Goal: Information Seeking & Learning: Learn about a topic

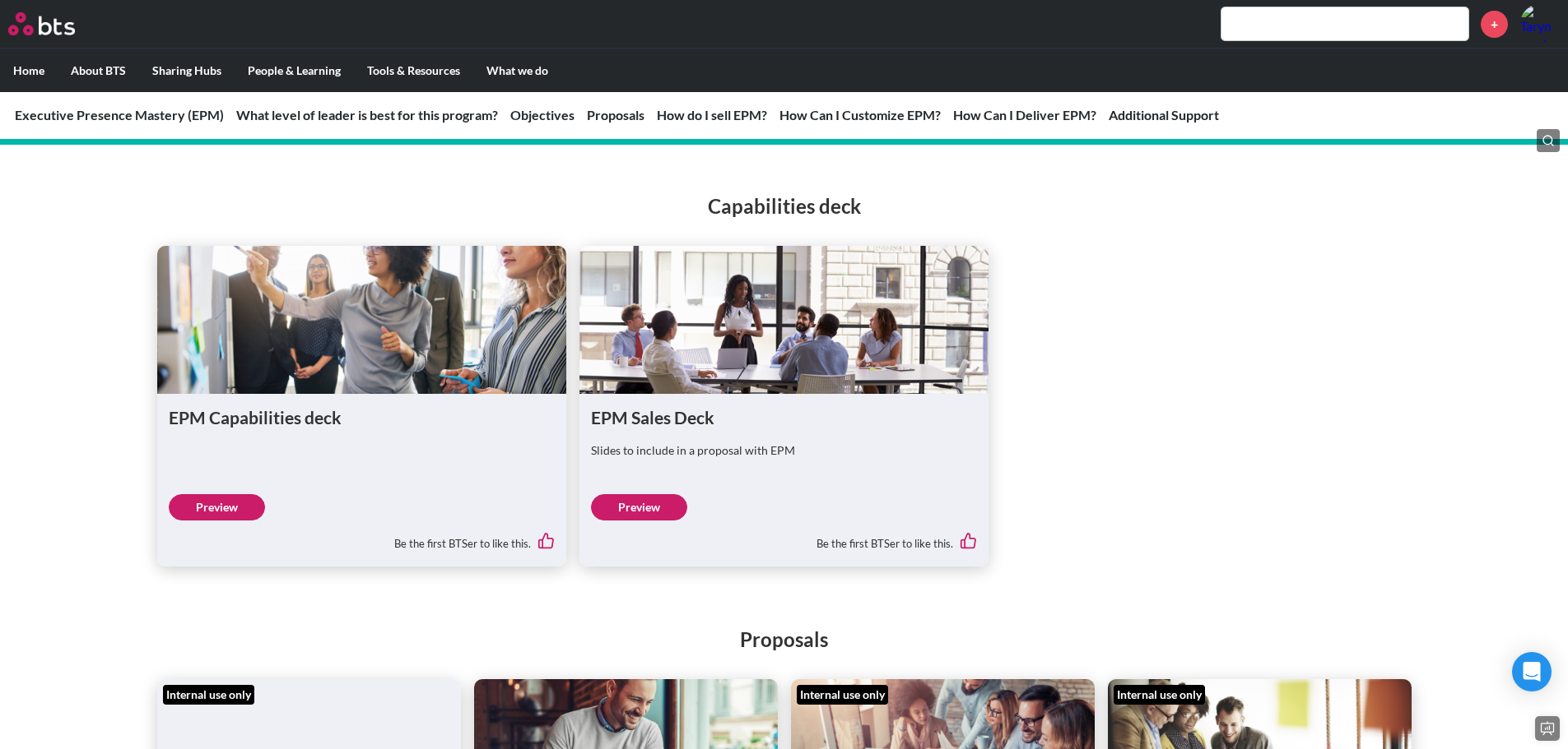
scroll to position [3916, 0]
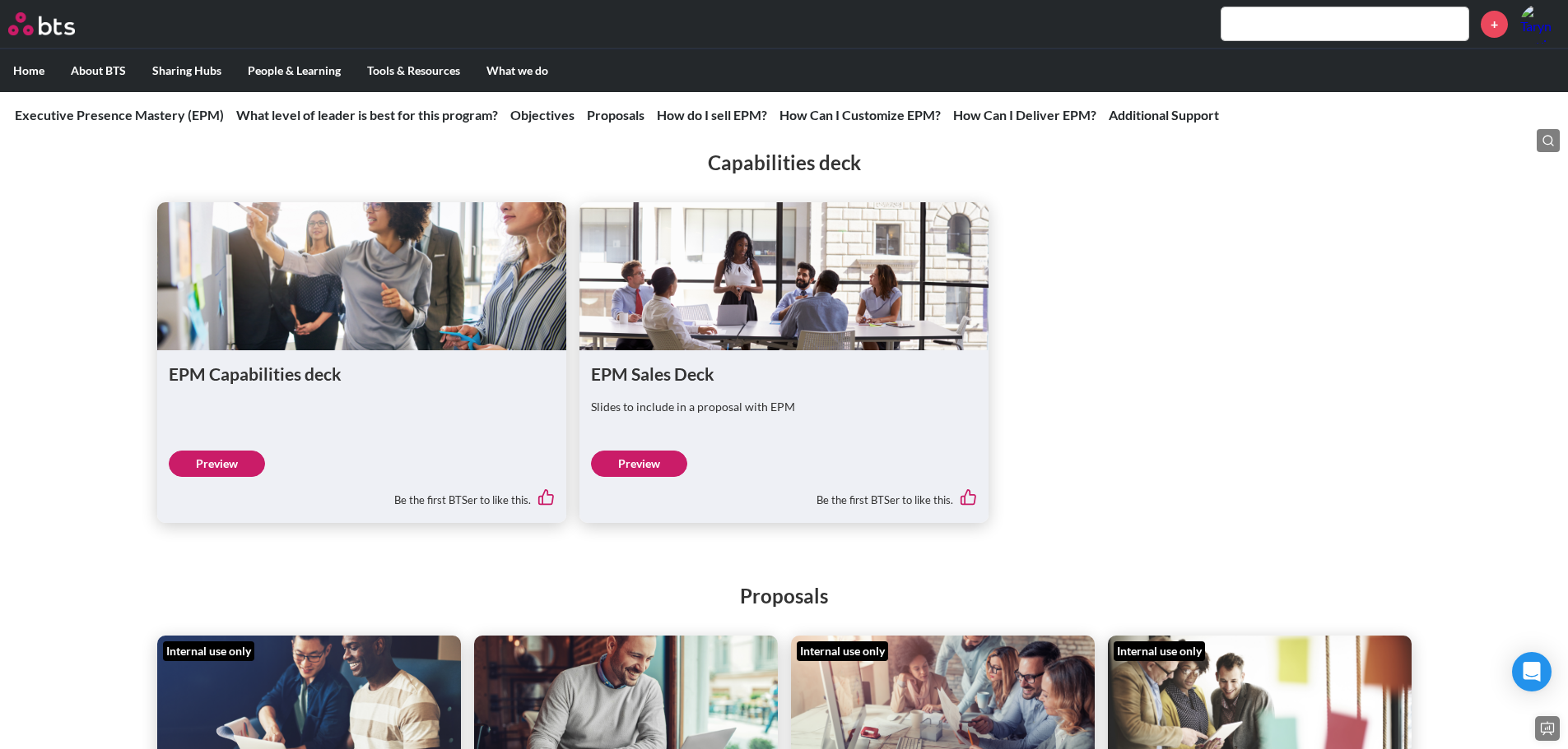
click at [648, 477] on link "Preview" at bounding box center [638, 464] width 96 height 27
click at [212, 477] on link "Preview" at bounding box center [216, 464] width 96 height 27
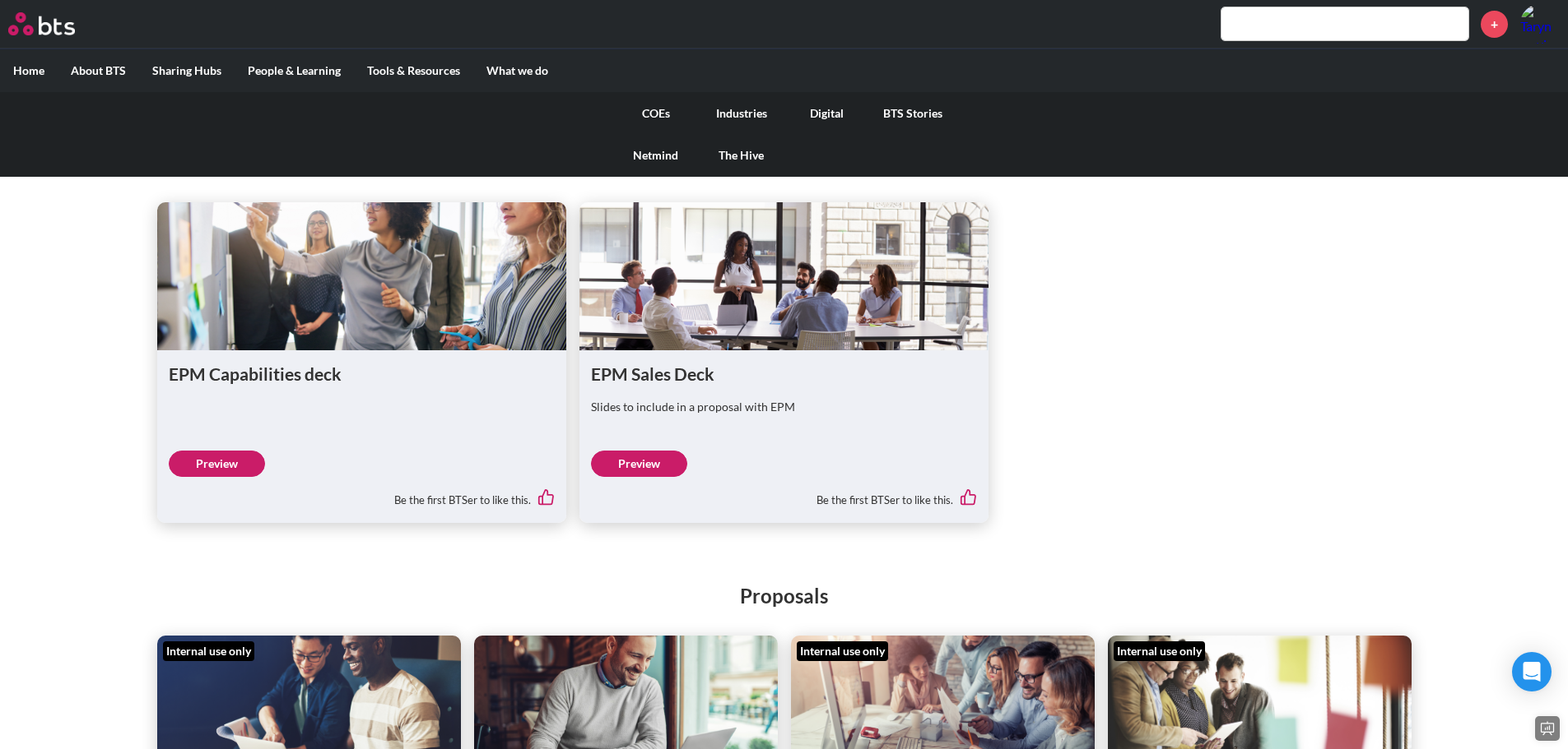
click at [655, 112] on link "COEs" at bounding box center [655, 113] width 85 height 43
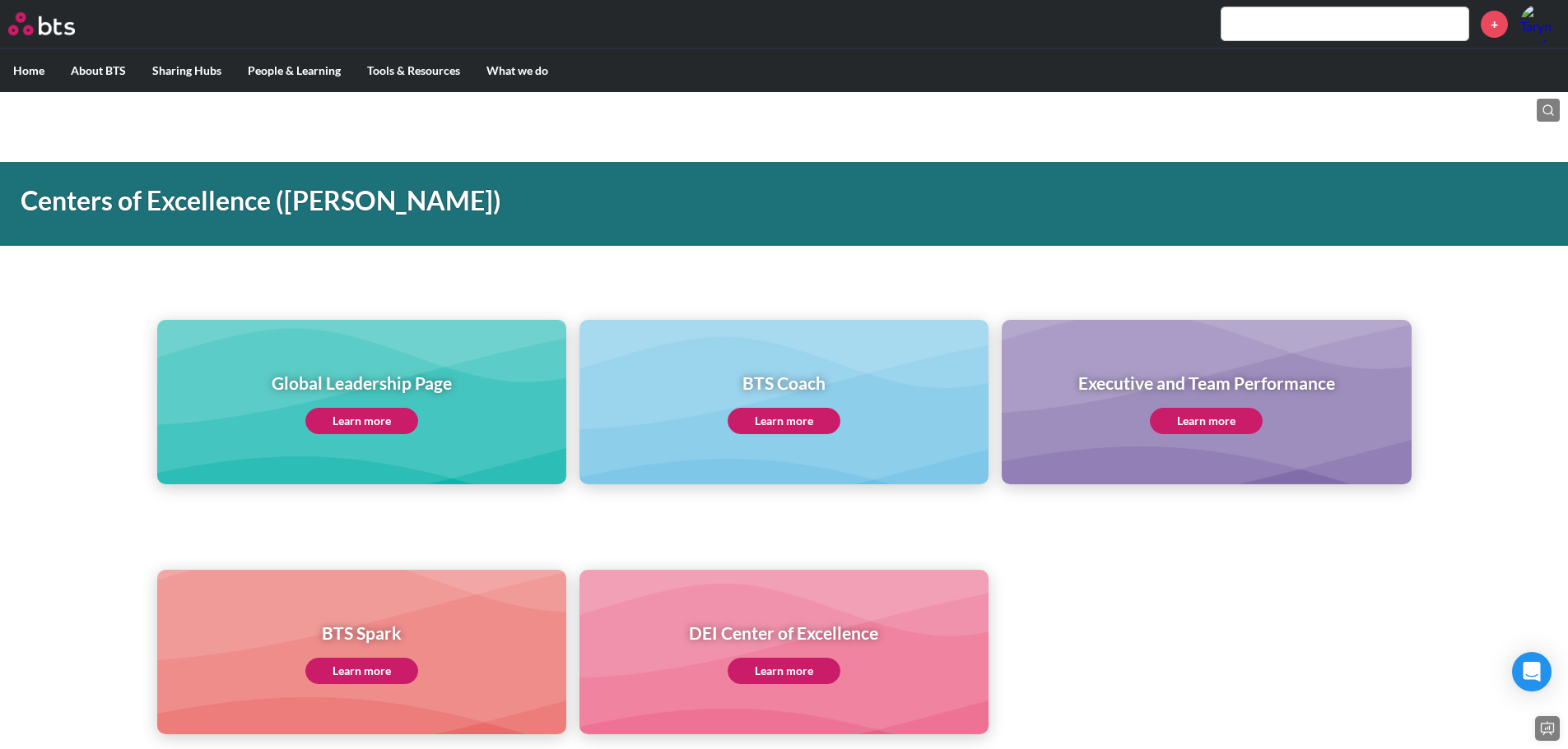
click at [1223, 407] on div "Executive and Team Performance Learn more" at bounding box center [1206, 403] width 256 height 63
click at [1220, 413] on link "Learn more" at bounding box center [1207, 421] width 113 height 27
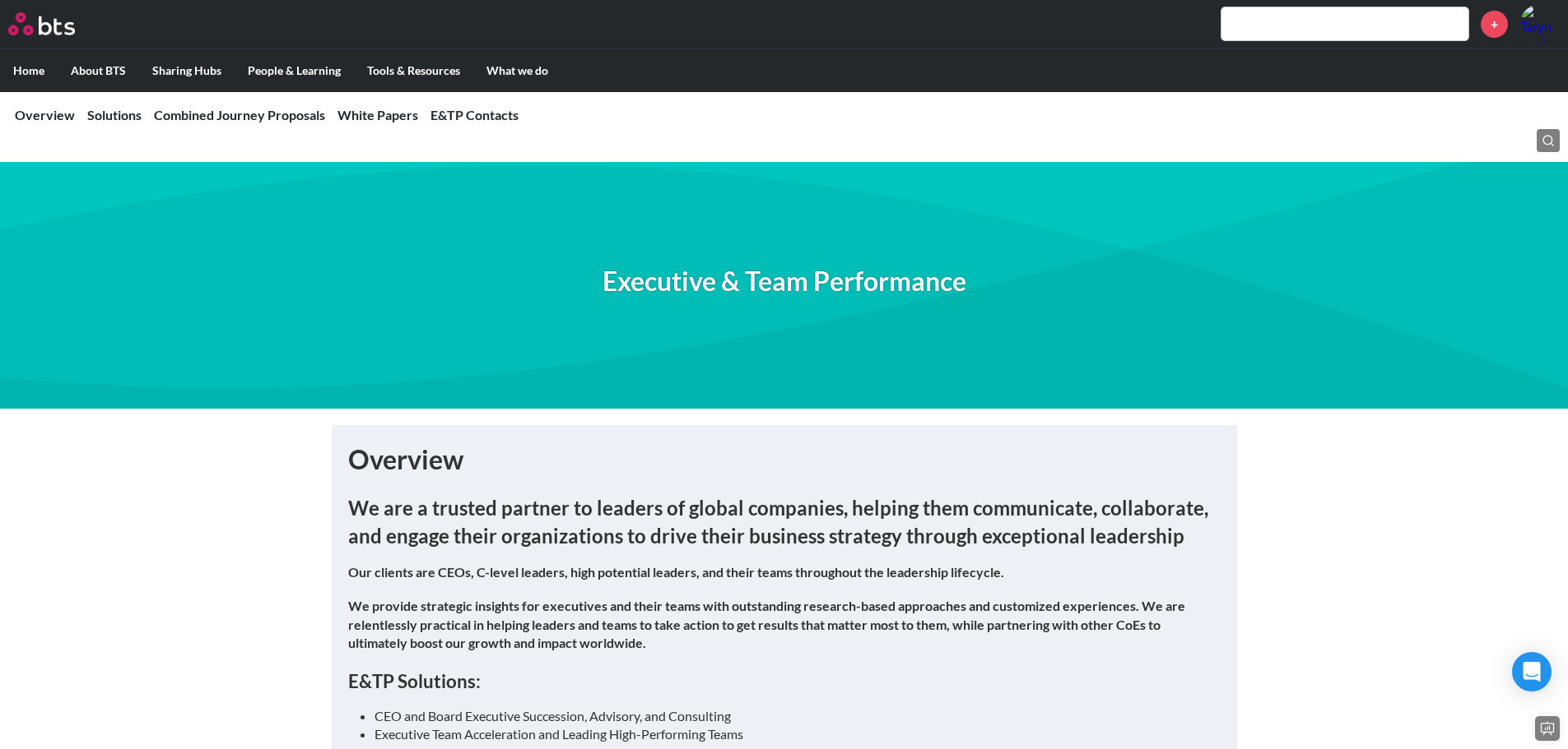
click at [1457, 398] on div "Executive & Team Performance" at bounding box center [784, 285] width 1568 height 246
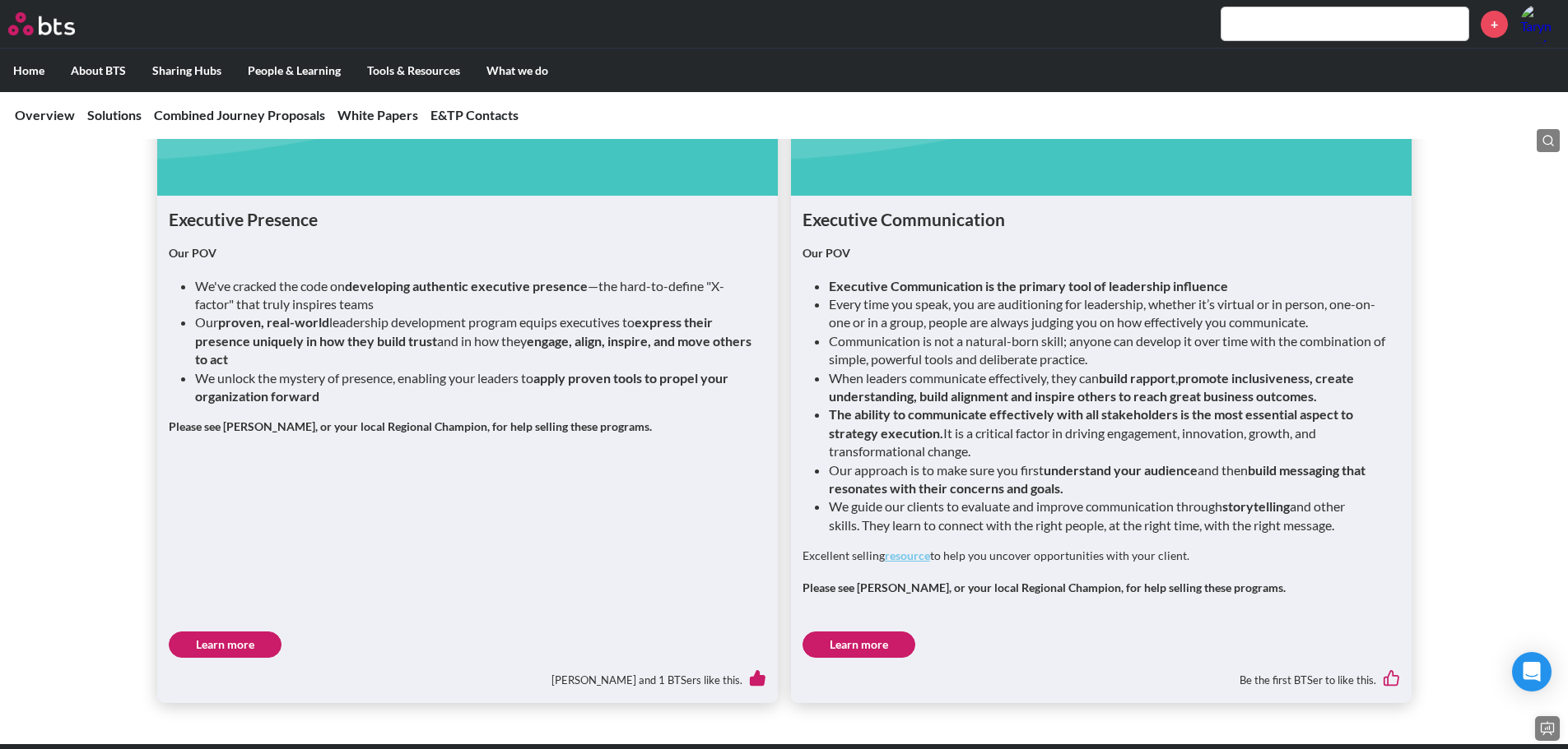
scroll to position [2172, 0]
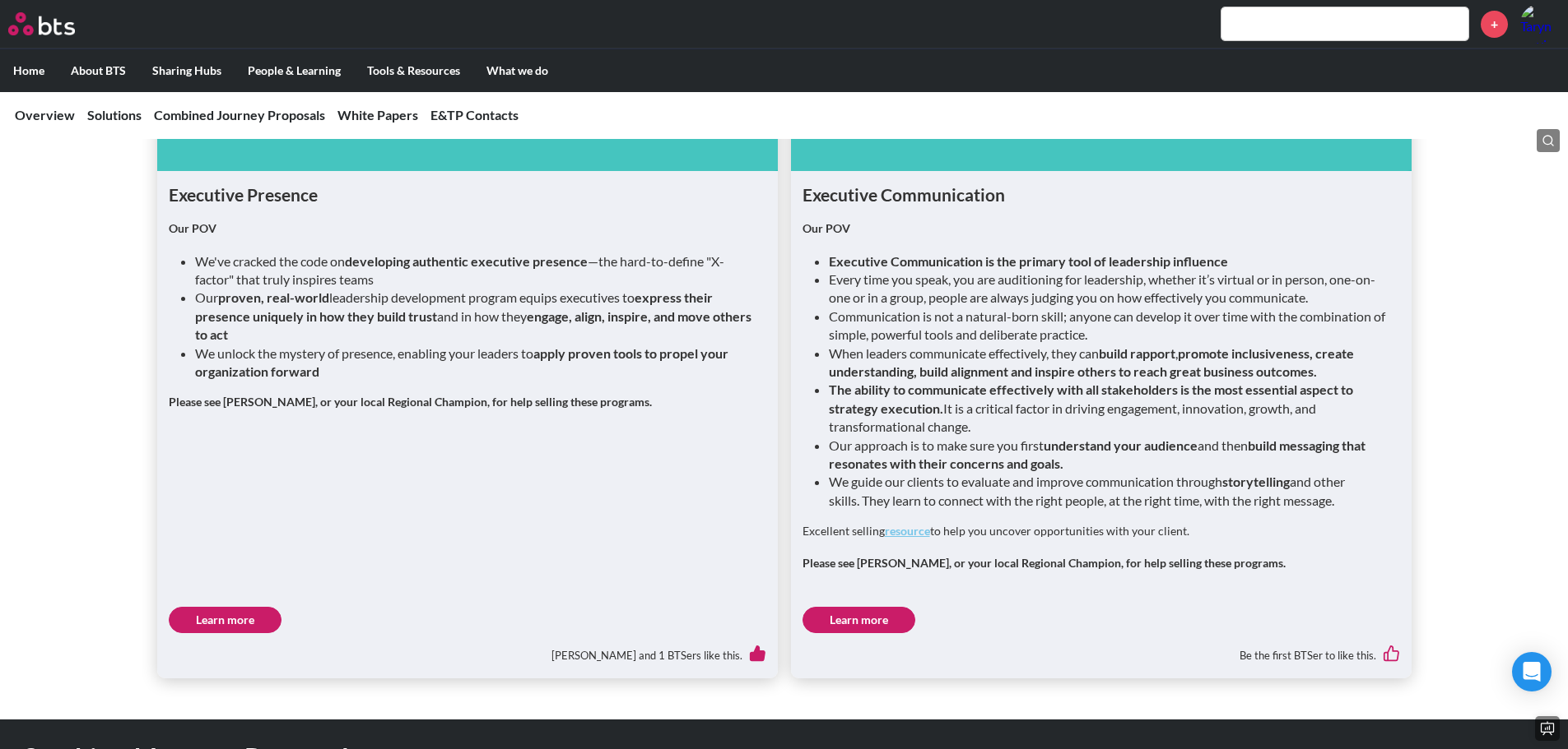
click at [919, 524] on link "resource" at bounding box center [908, 531] width 46 height 14
click at [1497, 231] on div "Executive Presence and Communications: Assessment, Programs and Advisory Execut…" at bounding box center [784, 308] width 1568 height 742
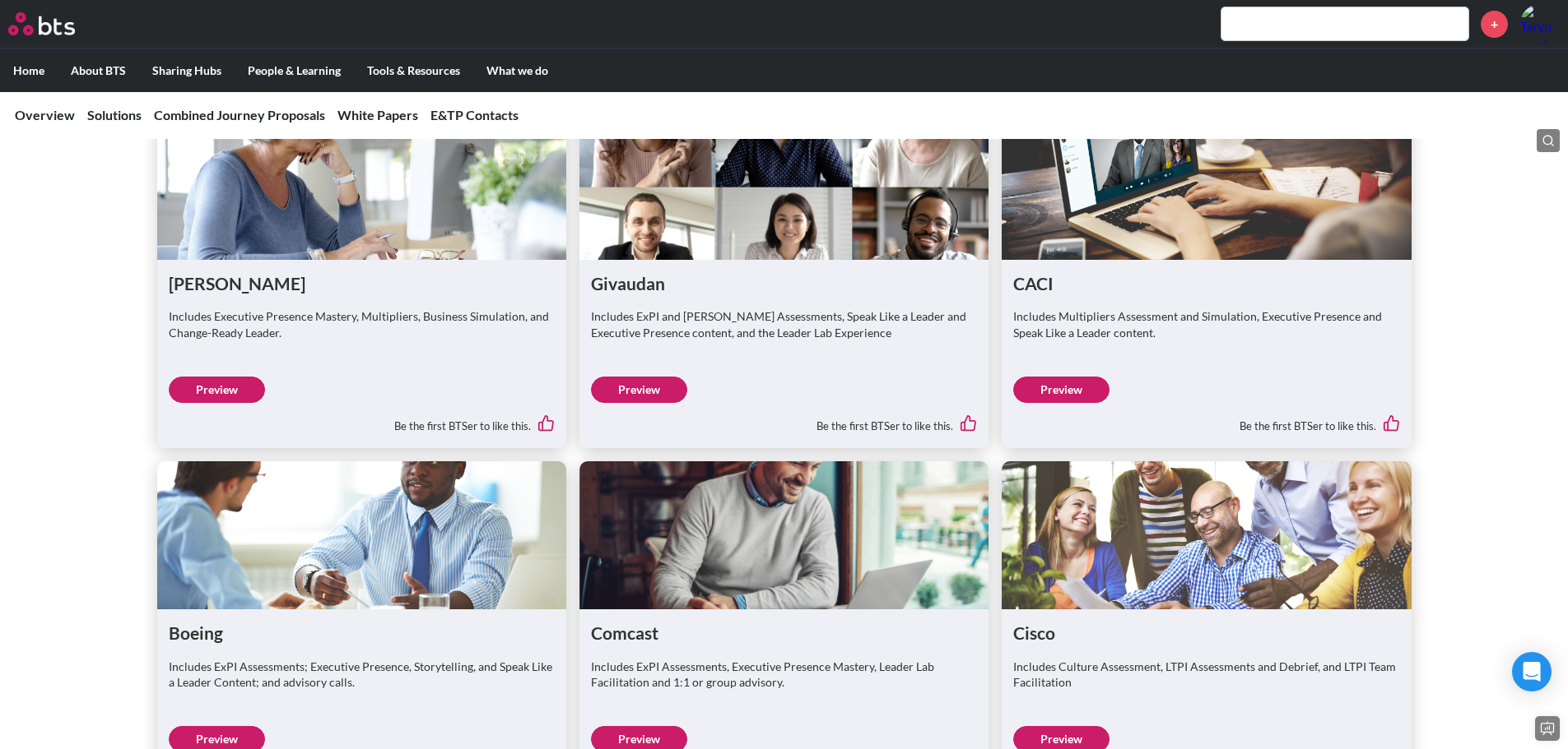
scroll to position [2906, 0]
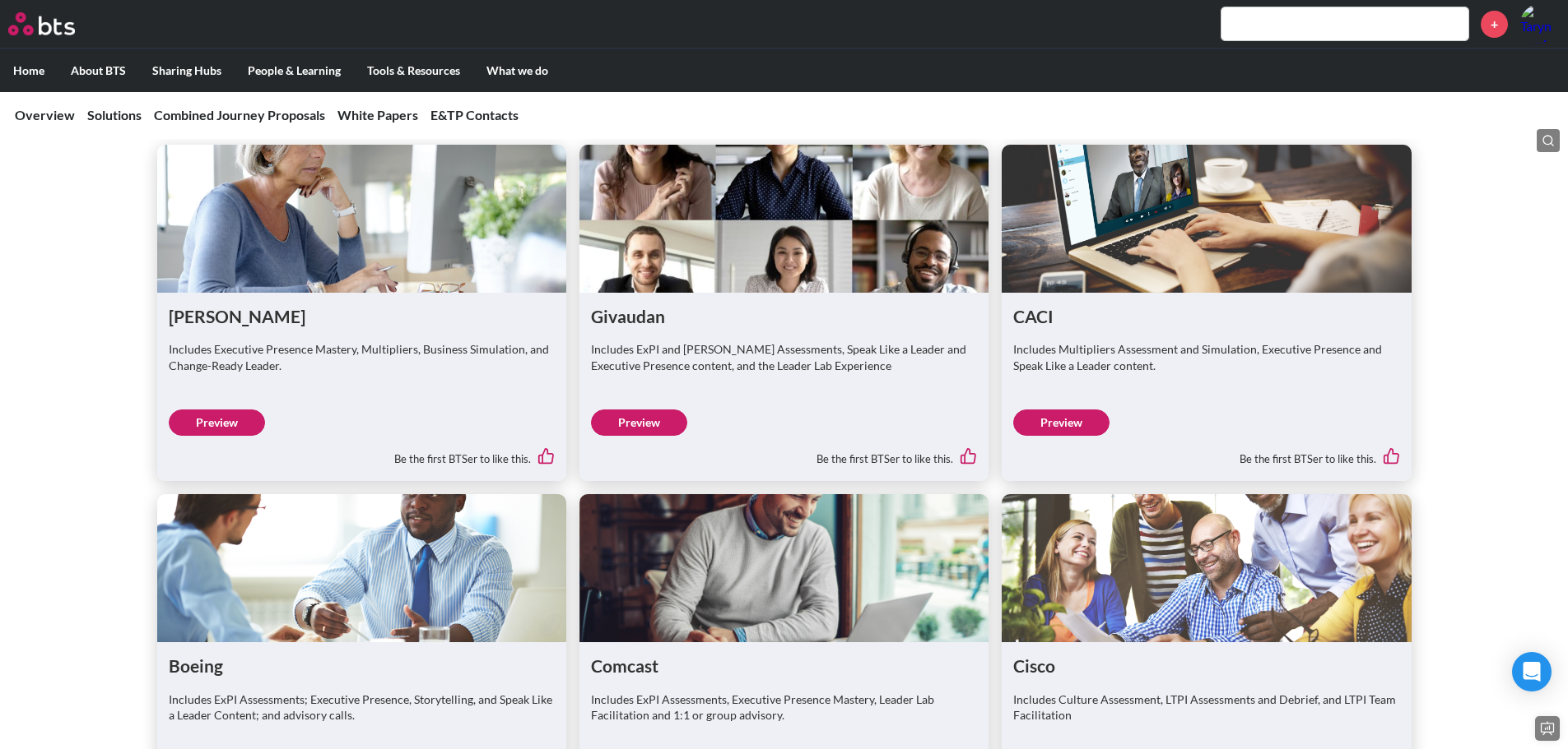
click at [652, 410] on link "Preview" at bounding box center [638, 422] width 96 height 27
